Goal: Information Seeking & Learning: Learn about a topic

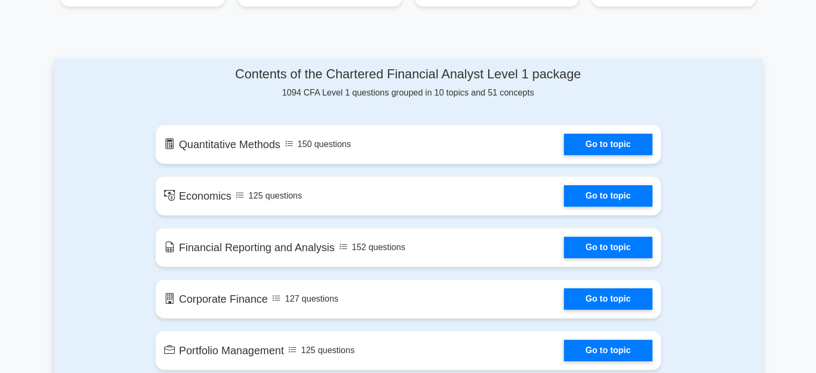
scroll to position [507, 0]
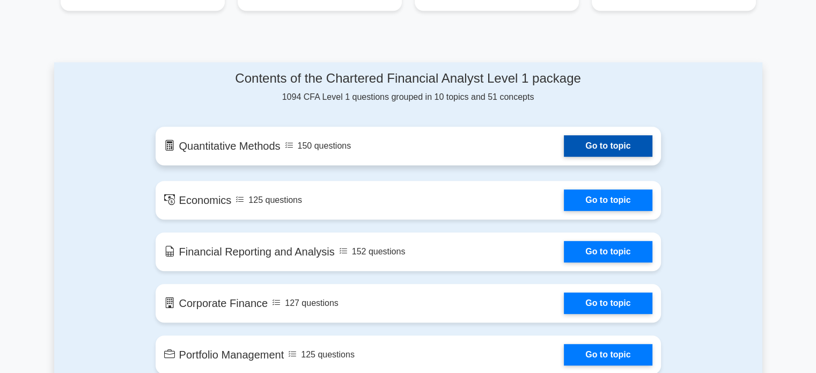
click at [607, 153] on link "Go to topic" at bounding box center [608, 145] width 88 height 21
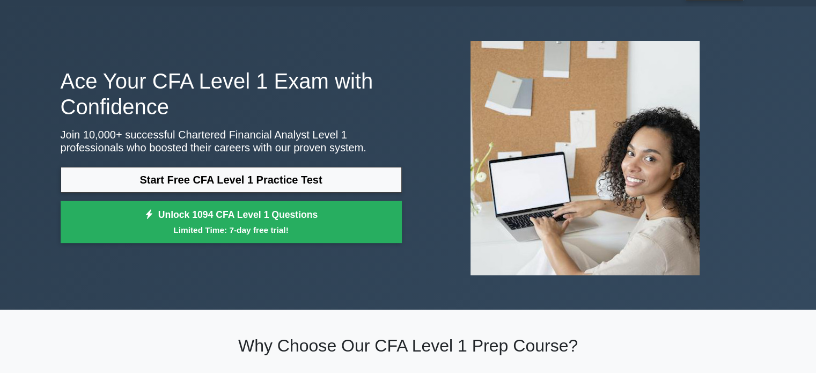
scroll to position [0, 0]
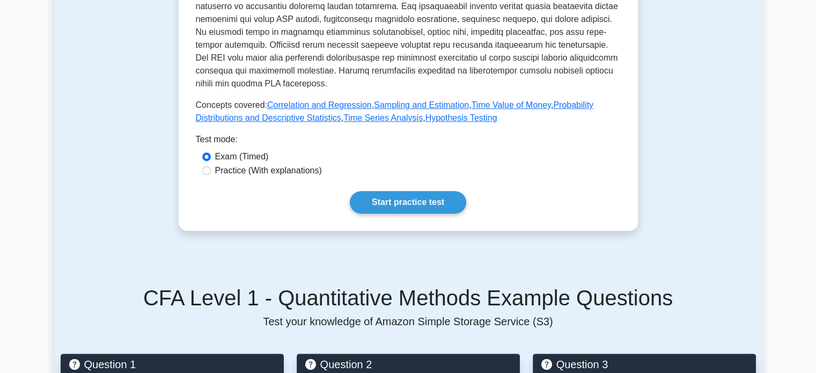
scroll to position [423, 0]
click at [207, 170] on input "Practice (With explanations)" at bounding box center [206, 170] width 9 height 9
radio input "true"
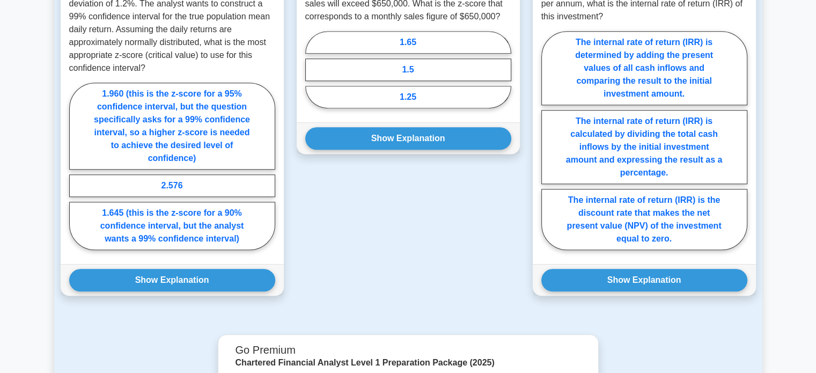
scroll to position [865, 0]
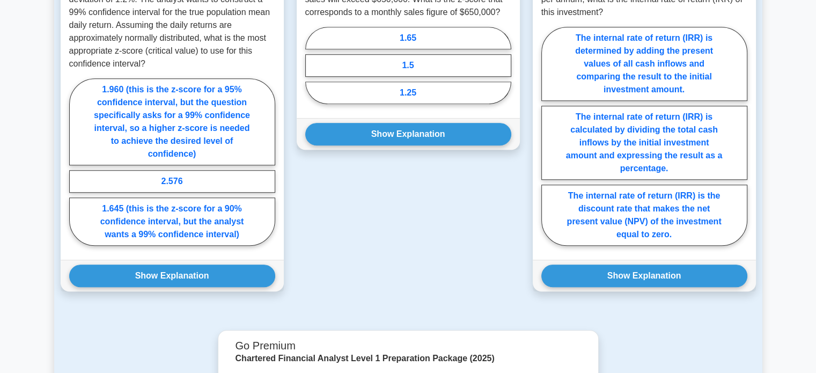
click at [284, 285] on div "Question 1 A financial analyst is studying the average daily returns of a stock…" at bounding box center [172, 107] width 236 height 393
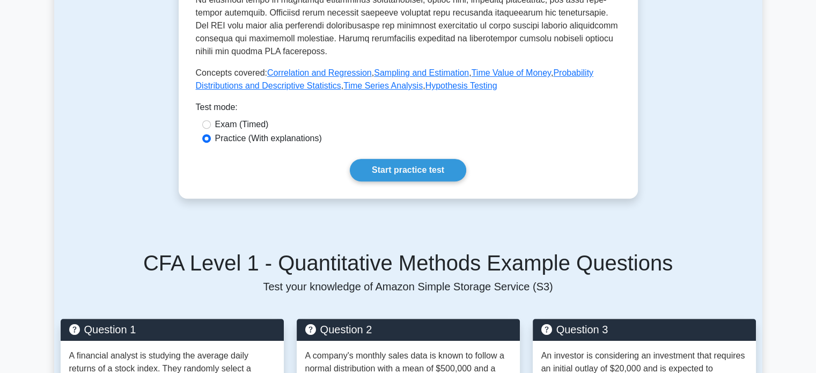
scroll to position [0, 0]
